Goal: Communication & Community: Answer question/provide support

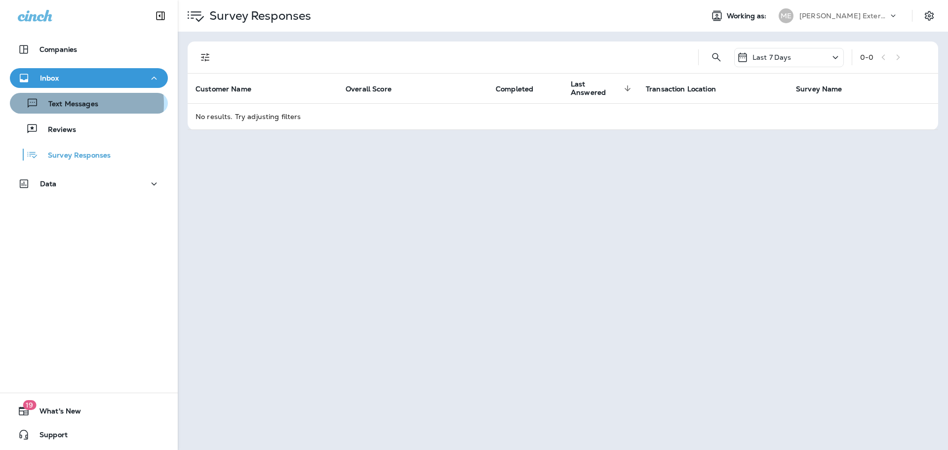
click at [74, 103] on p "Text Messages" at bounding box center [68, 104] width 60 height 9
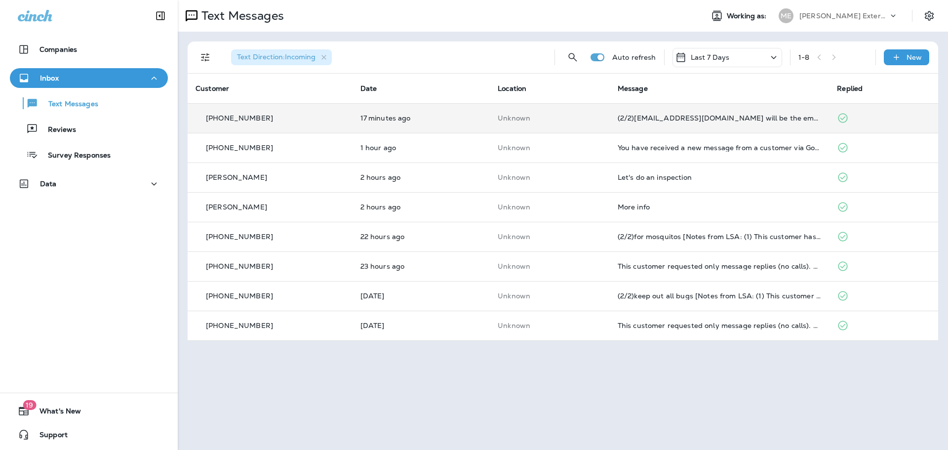
click at [564, 126] on td "Unknown" at bounding box center [550, 118] width 120 height 30
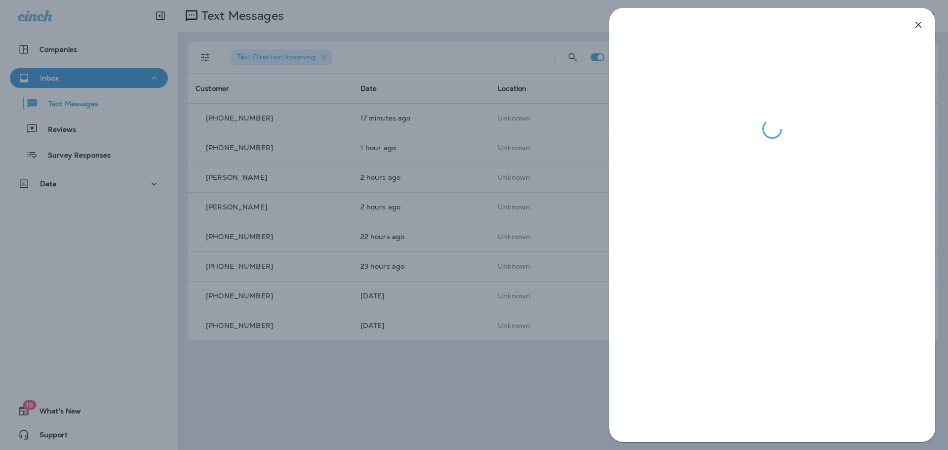
click at [526, 388] on div at bounding box center [474, 225] width 948 height 450
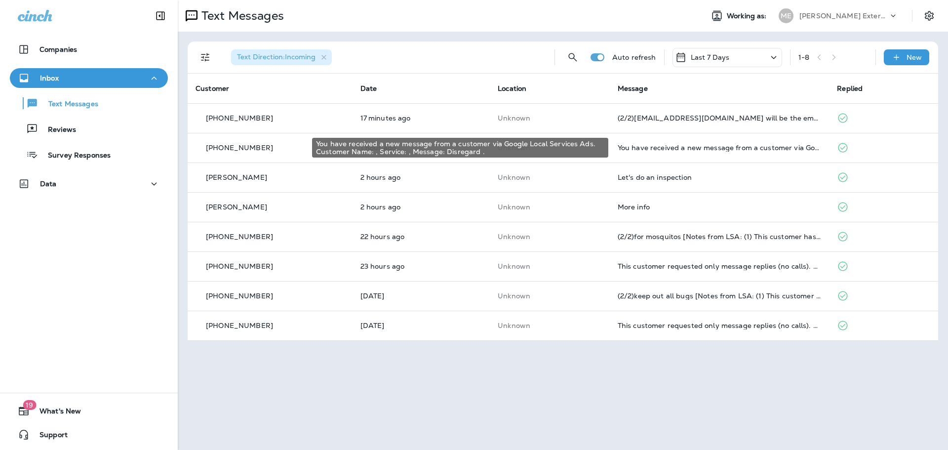
click at [718, 145] on div "You have received a new message from a customer via Google Local Services Ads. …" at bounding box center [719, 148] width 204 height 8
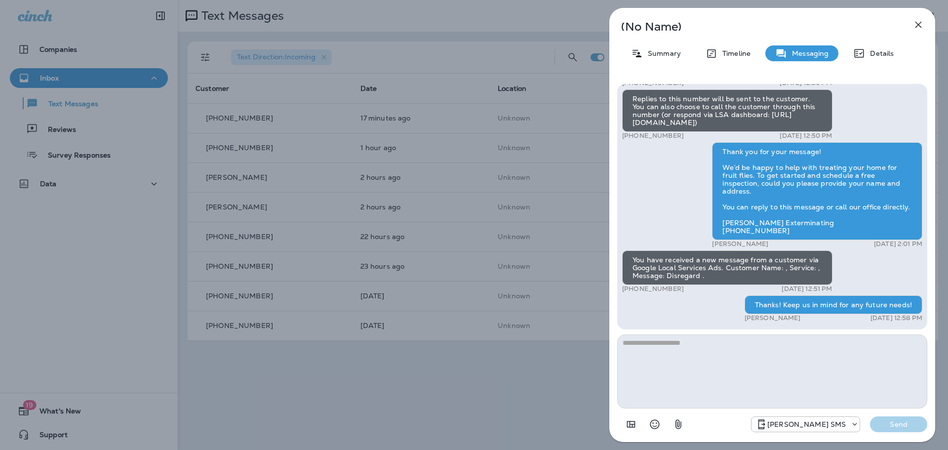
click at [507, 407] on div "(No Name) Summary Timeline Messaging Details You have received a new message fr…" at bounding box center [474, 225] width 948 height 450
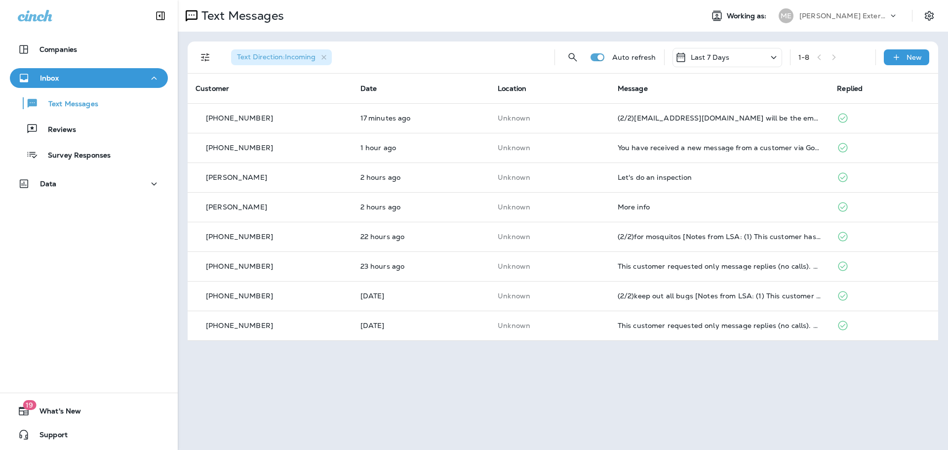
click at [671, 173] on td "Let's do an inspection" at bounding box center [720, 177] width 220 height 30
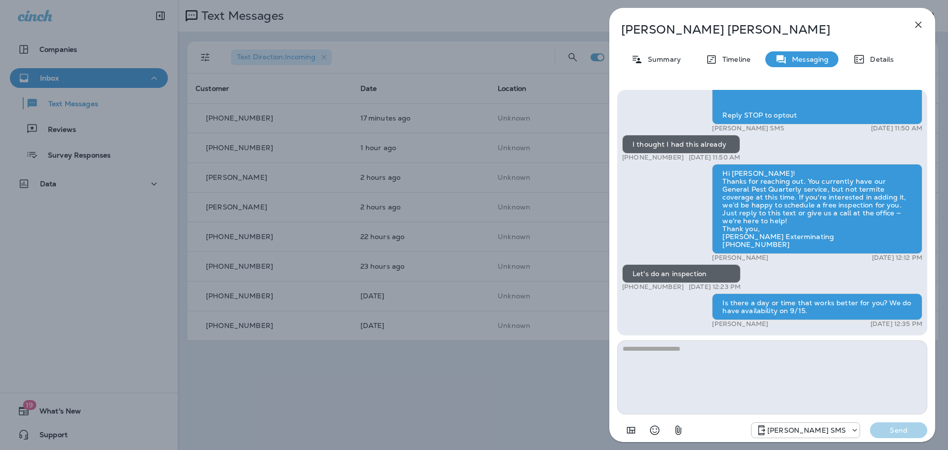
drag, startPoint x: 541, startPoint y: 367, endPoint x: 551, endPoint y: 357, distance: 14.0
click at [542, 367] on div "John Beavers Summary Timeline Messaging Details Mares Ext.: Termite damage can …" at bounding box center [474, 225] width 948 height 450
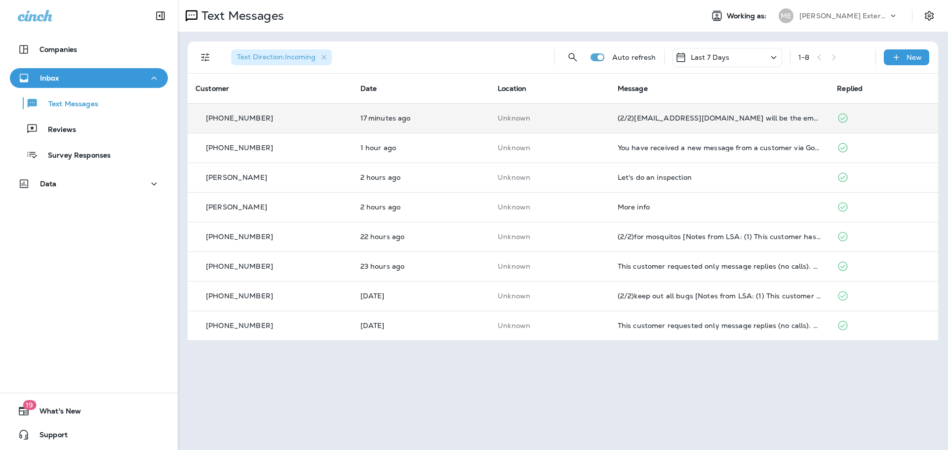
click at [694, 122] on td "(2/2)[EMAIL_ADDRESS][DOMAIN_NAME] will be the email used to send report. R/ [PE…" at bounding box center [720, 118] width 220 height 30
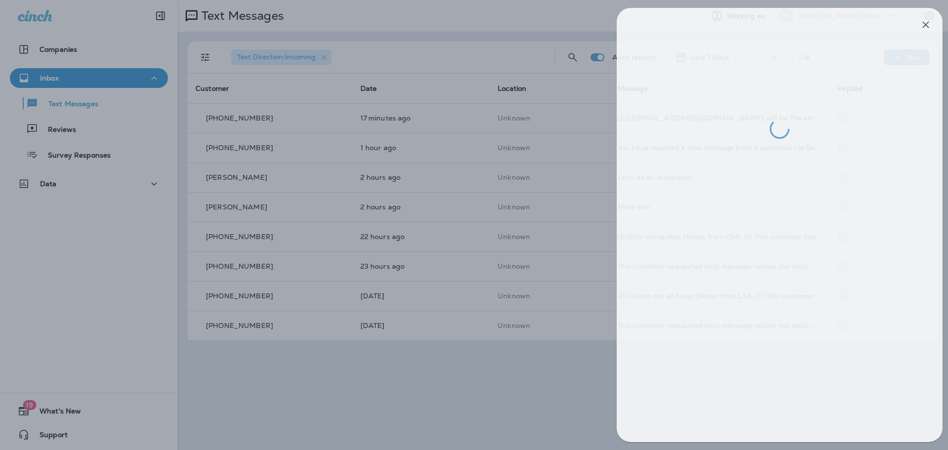
click at [560, 392] on div at bounding box center [481, 225] width 948 height 450
